Goal: Check status: Check status

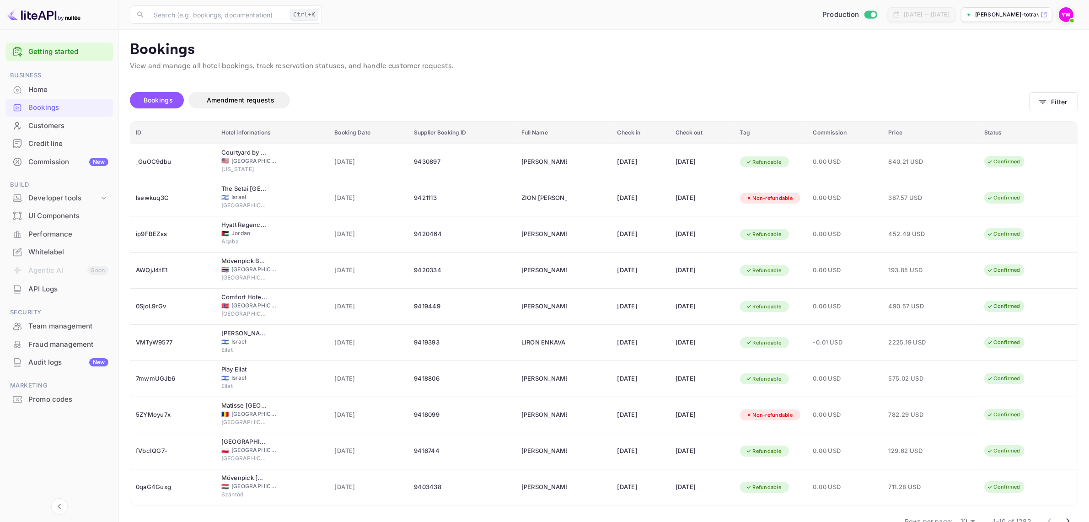
click at [39, 110] on div "Bookings" at bounding box center [68, 107] width 80 height 11
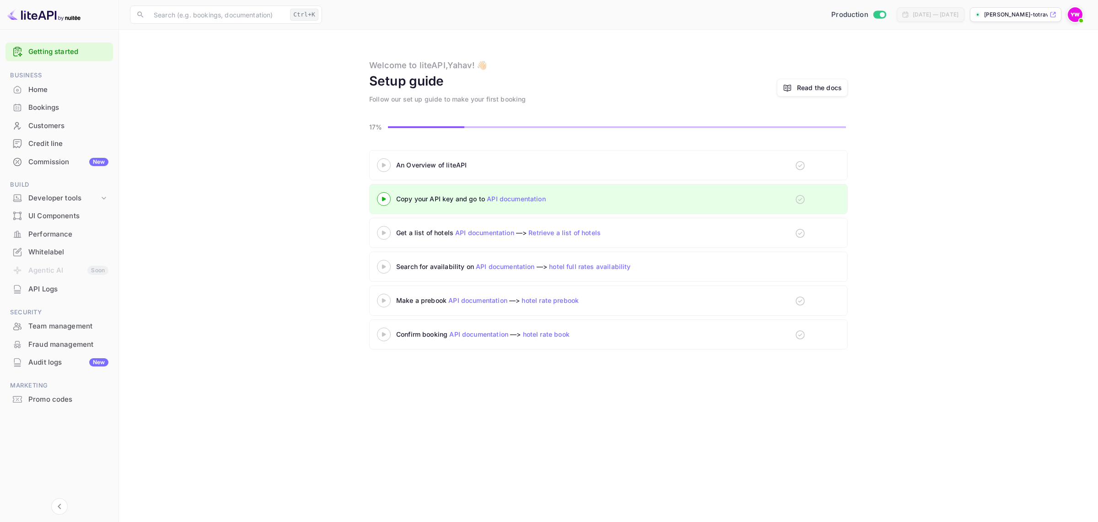
click at [37, 106] on div "Bookings" at bounding box center [68, 107] width 80 height 11
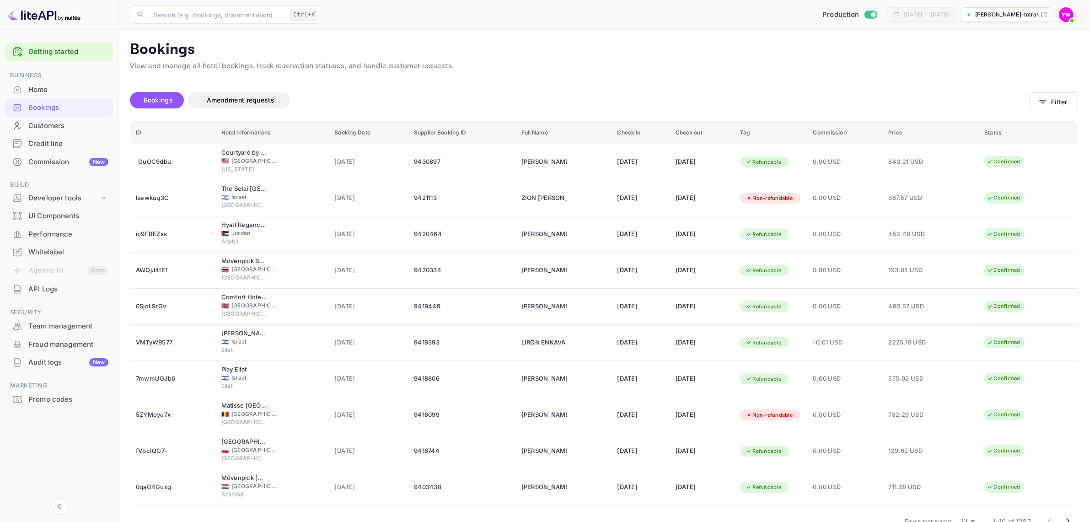
click at [904, 15] on div "[DATE] — [DATE]" at bounding box center [927, 15] width 46 height 8
click at [967, 55] on p "Bookings" at bounding box center [604, 50] width 948 height 18
click at [402, 70] on p "View and manage all hotel bookings, track reservation statuses, and handle cust…" at bounding box center [604, 66] width 948 height 11
drag, startPoint x: 510, startPoint y: 63, endPoint x: 485, endPoint y: 55, distance: 25.8
click at [507, 62] on p "View and manage all hotel bookings, track reservation statuses, and handle cust…" at bounding box center [604, 66] width 948 height 11
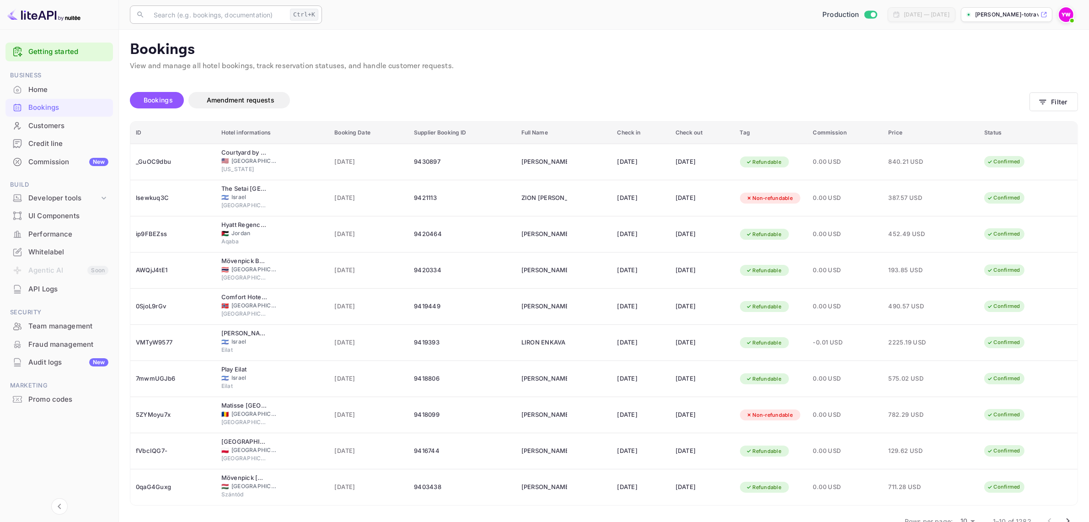
click at [191, 17] on input "text" at bounding box center [217, 14] width 138 height 18
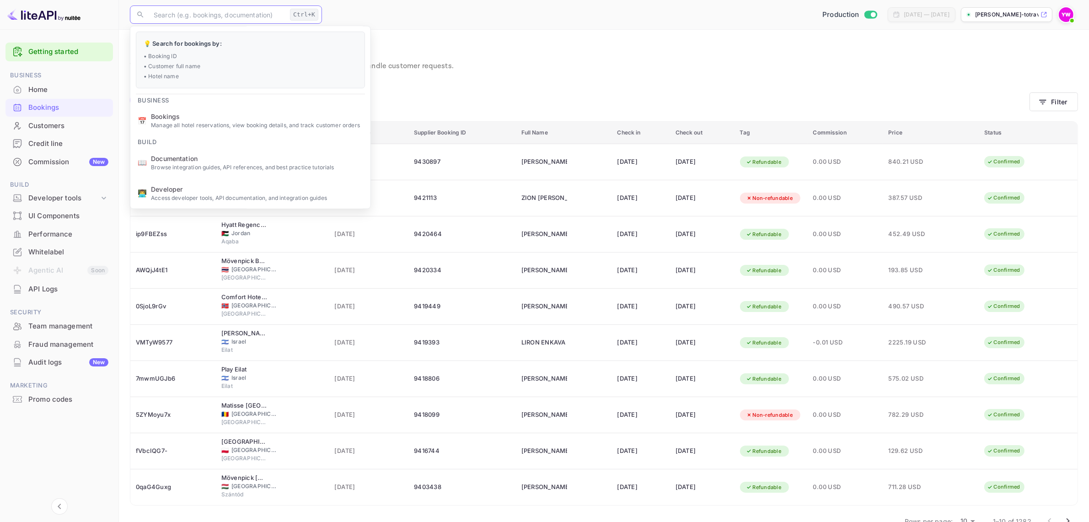
paste input "yuXjjtr9C"
type input "yuXjjtr9C"
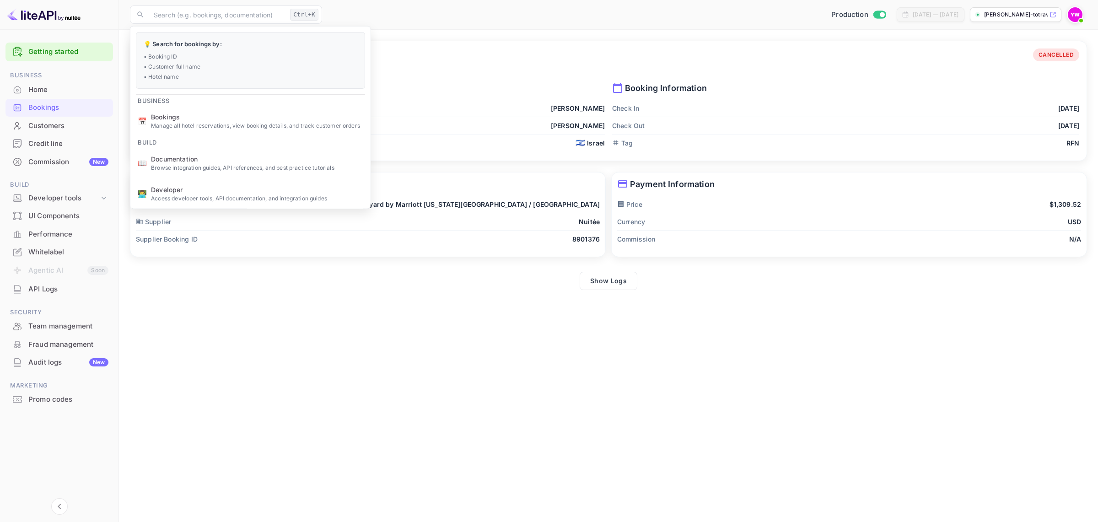
click at [797, 344] on main "Booking Details Booking ID: yuXjjtr9C CANCELLED Guest Information First Name [P…" at bounding box center [608, 276] width 979 height 492
